Goal: Transaction & Acquisition: Purchase product/service

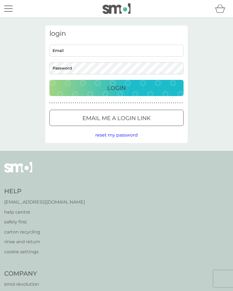
click at [99, 51] on input "Email" at bounding box center [116, 51] width 134 height 12
type input "[EMAIL_ADDRESS][DOMAIN_NAME]"
click at [151, 87] on div "Login" at bounding box center [116, 88] width 123 height 9
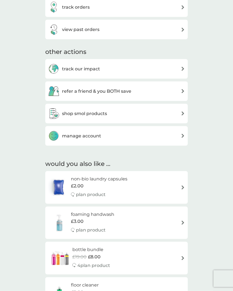
scroll to position [216, 0]
click at [177, 110] on div "shop smol products" at bounding box center [116, 113] width 137 height 11
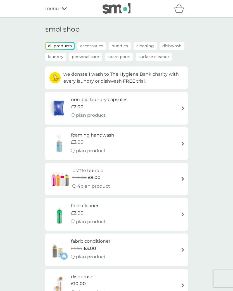
click at [117, 57] on p "Spare Parts" at bounding box center [119, 57] width 28 height 8
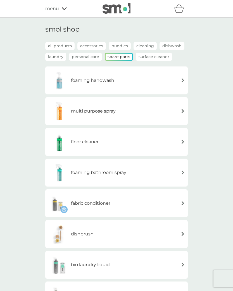
click at [170, 171] on div "foaming bathroom spray" at bounding box center [116, 173] width 137 height 20
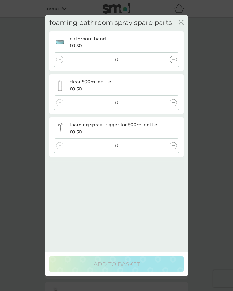
click at [173, 58] on icon at bounding box center [172, 59] width 3 height 3
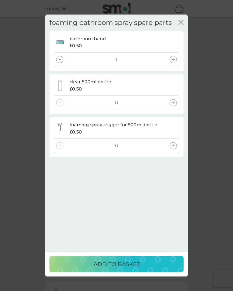
click at [169, 100] on div "0" at bounding box center [117, 102] width 126 height 15
click at [170, 101] on div at bounding box center [173, 102] width 7 height 7
click at [172, 58] on icon at bounding box center [172, 59] width 3 height 3
click at [180, 20] on icon "close" at bounding box center [180, 22] width 2 height 4
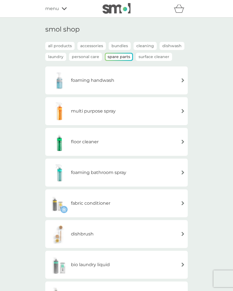
click at [145, 46] on p "Cleaning" at bounding box center [144, 46] width 23 height 8
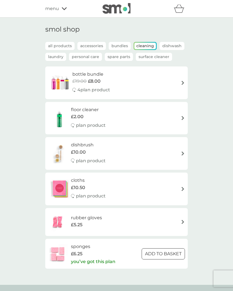
click at [182, 79] on div "bottle bundle £19.00 £8.00 4 plan product" at bounding box center [116, 83] width 137 height 24
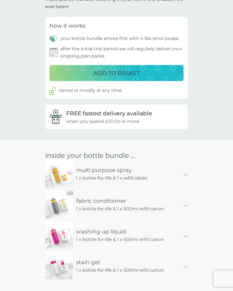
scroll to position [205, 0]
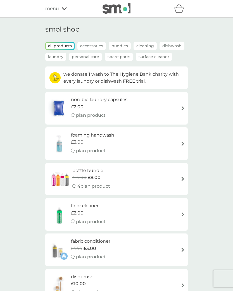
click at [142, 44] on p "Cleaning" at bounding box center [144, 46] width 23 height 8
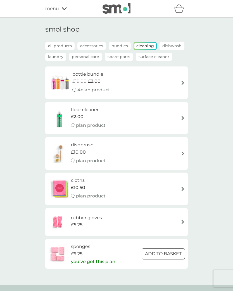
click at [149, 57] on p "Surface Cleaner" at bounding box center [154, 57] width 36 height 8
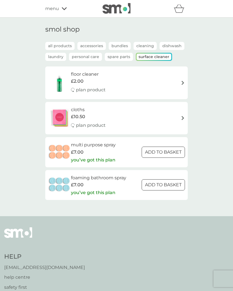
click at [58, 49] on p "all products" at bounding box center [59, 46] width 29 height 8
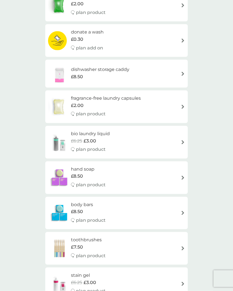
scroll to position [316, 0]
